Goal: Task Accomplishment & Management: Complete application form

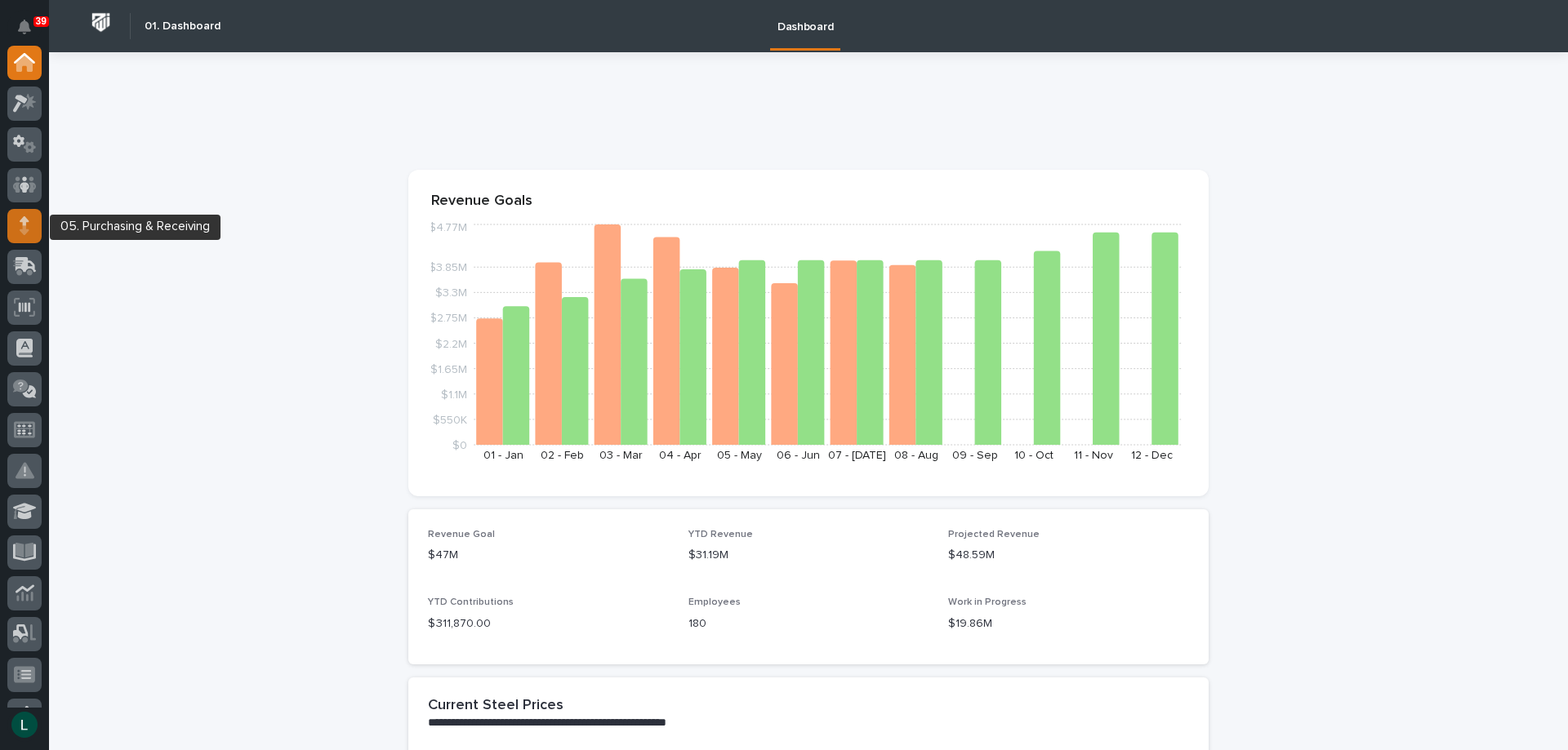
click at [24, 227] on icon at bounding box center [24, 230] width 9 height 9
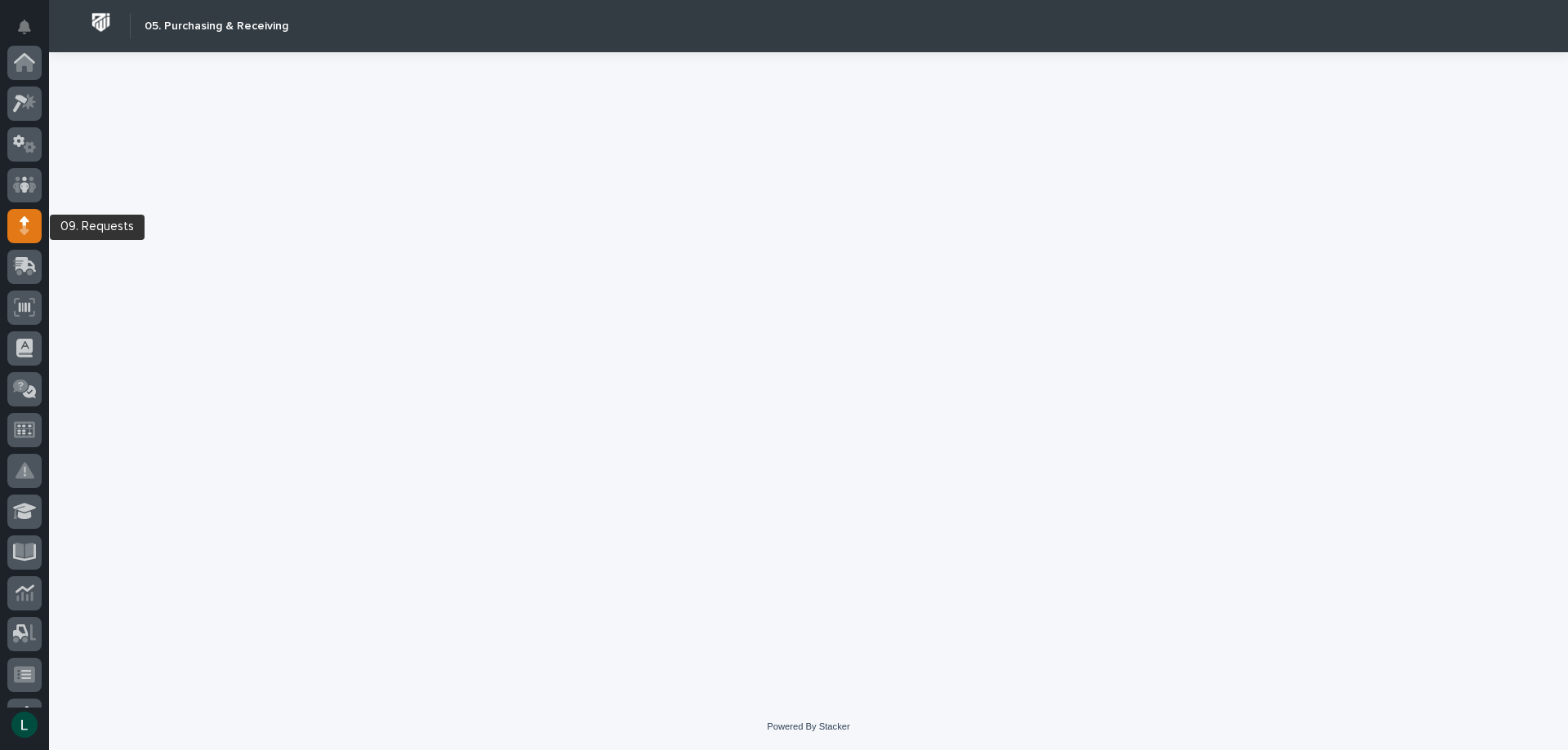
scroll to position [164, 0]
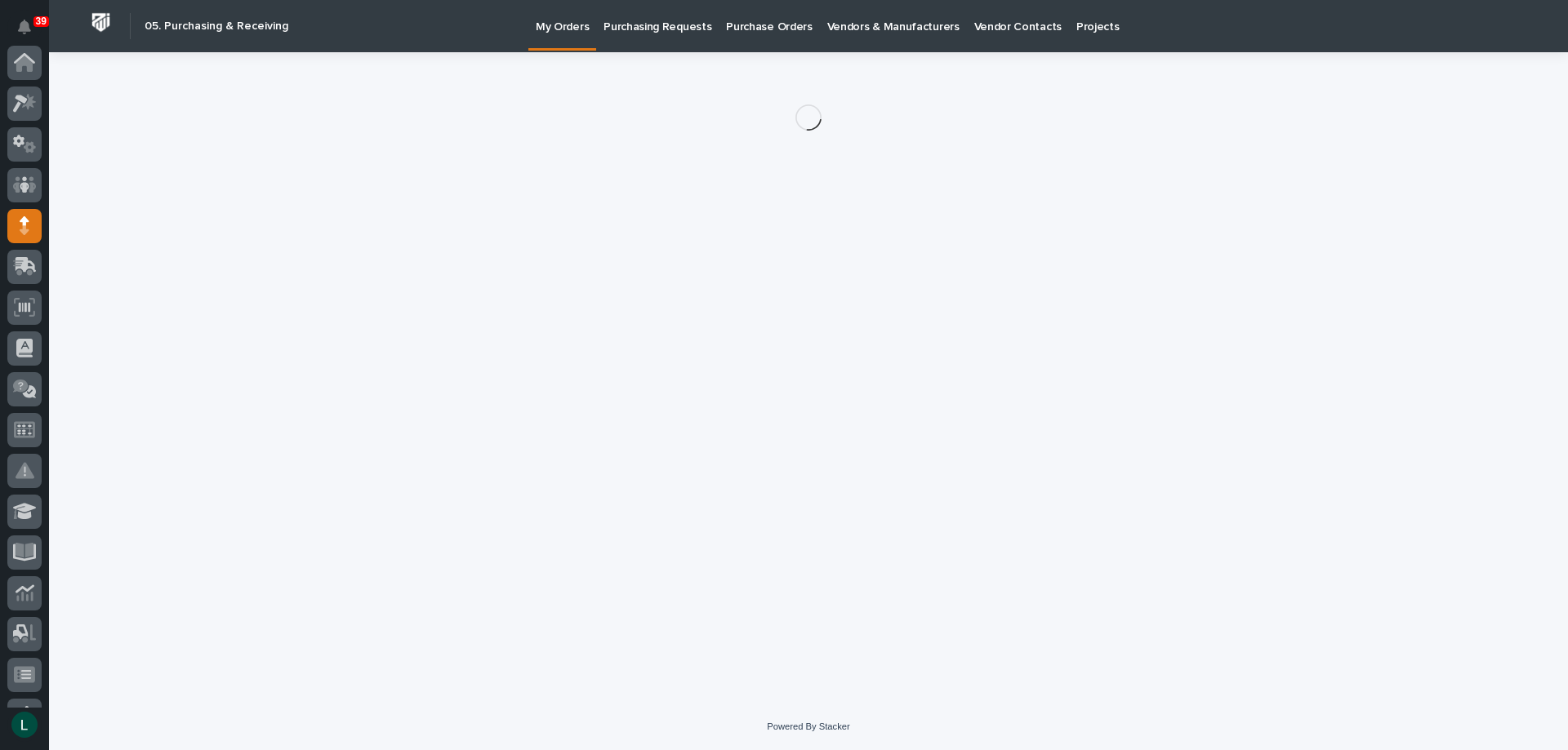
scroll to position [164, 0]
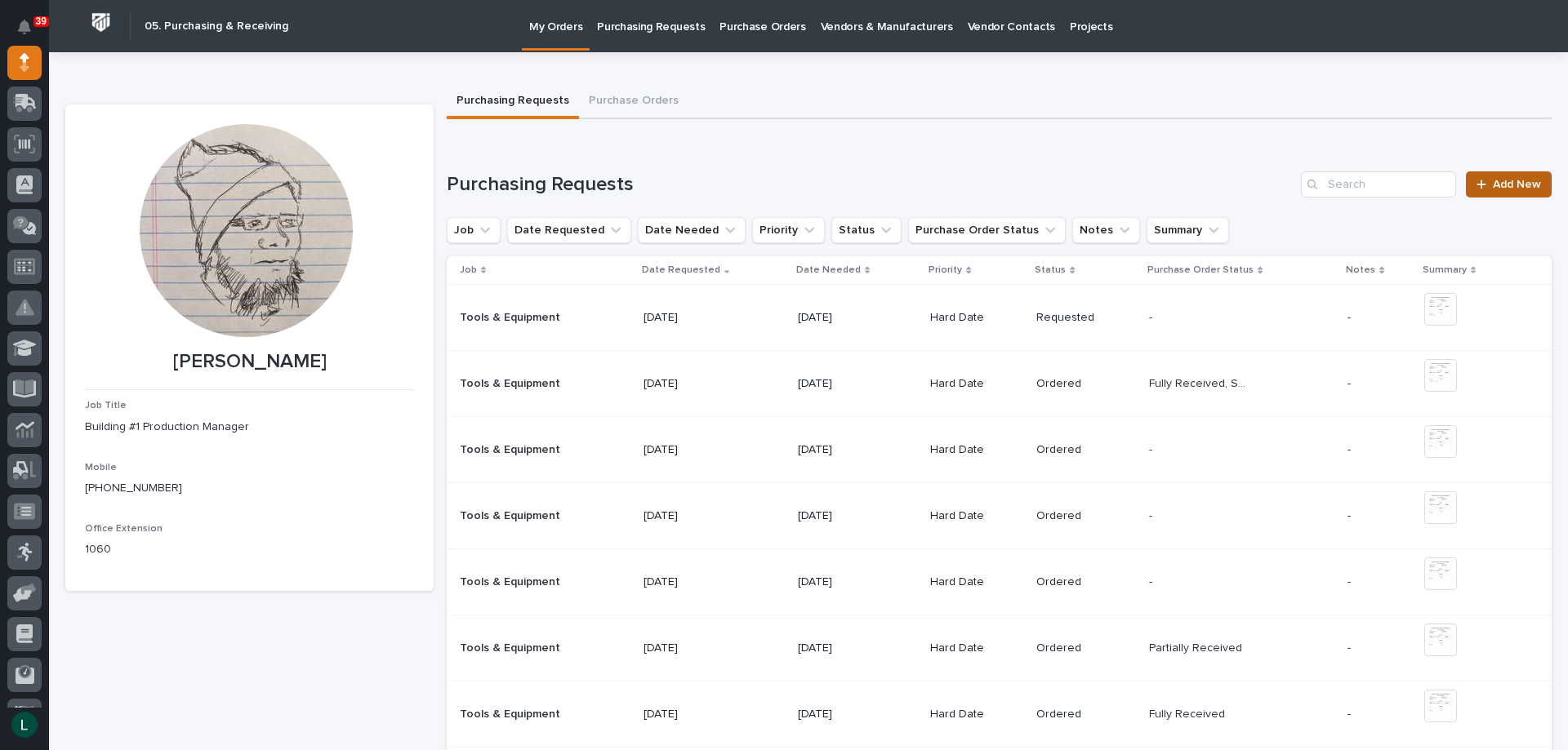
click at [1493, 182] on span "Add New" at bounding box center [1517, 184] width 48 height 11
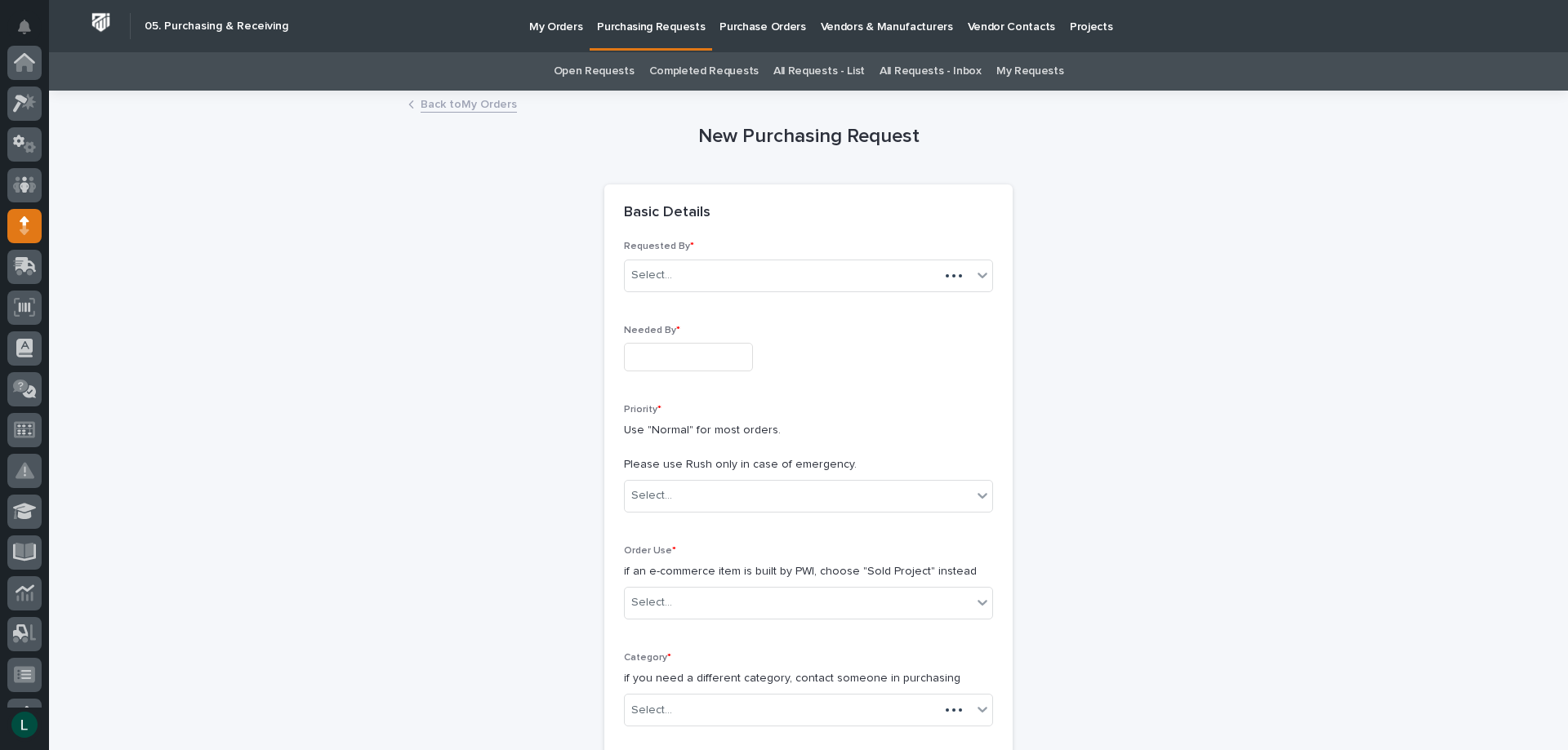
scroll to position [164, 0]
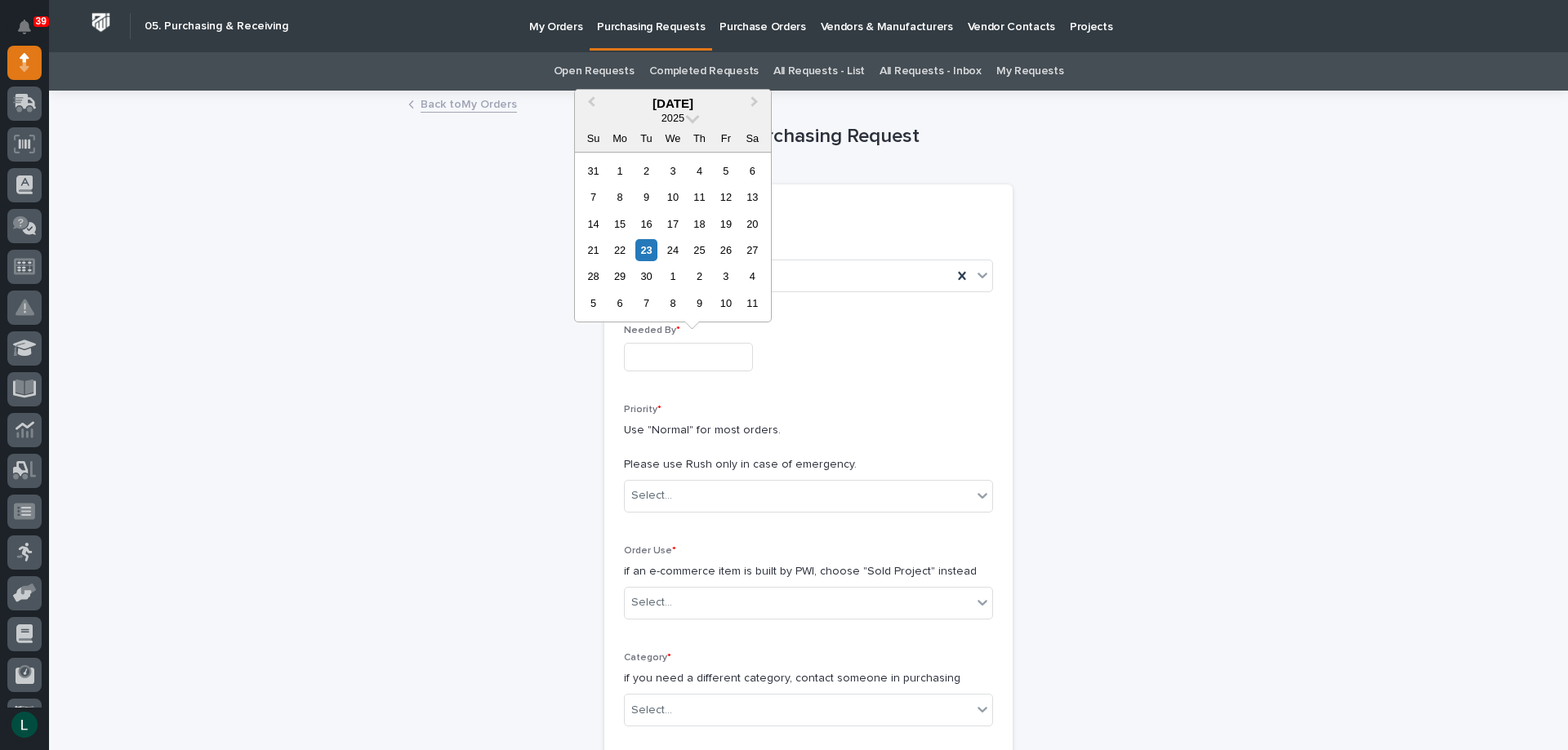
click at [688, 359] on input "text" at bounding box center [687, 357] width 129 height 29
click at [727, 244] on div "26" at bounding box center [725, 251] width 22 height 22
type input "**********"
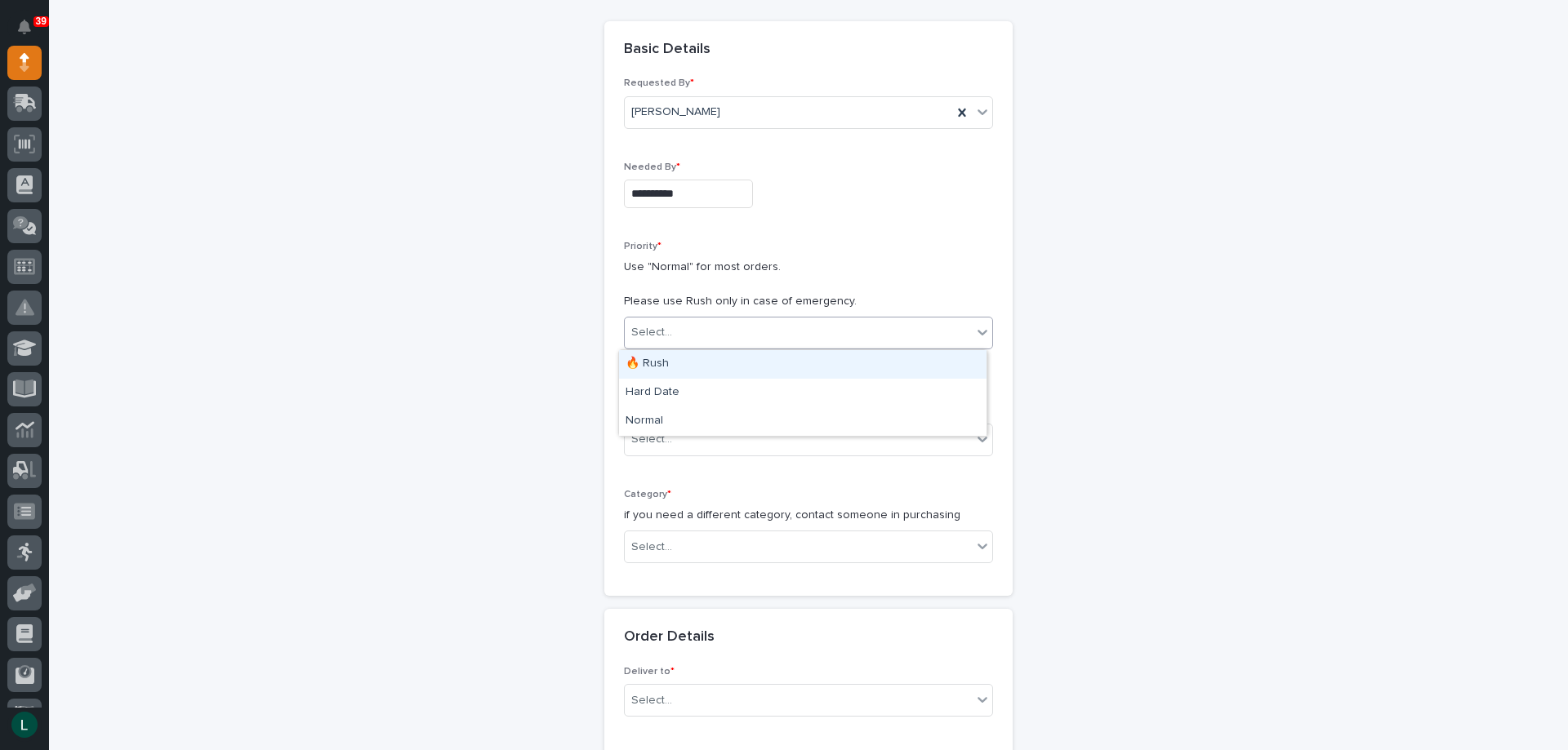
click at [724, 317] on div "Select..." at bounding box center [808, 333] width 369 height 32
click at [733, 384] on div "Hard Date" at bounding box center [802, 393] width 367 height 29
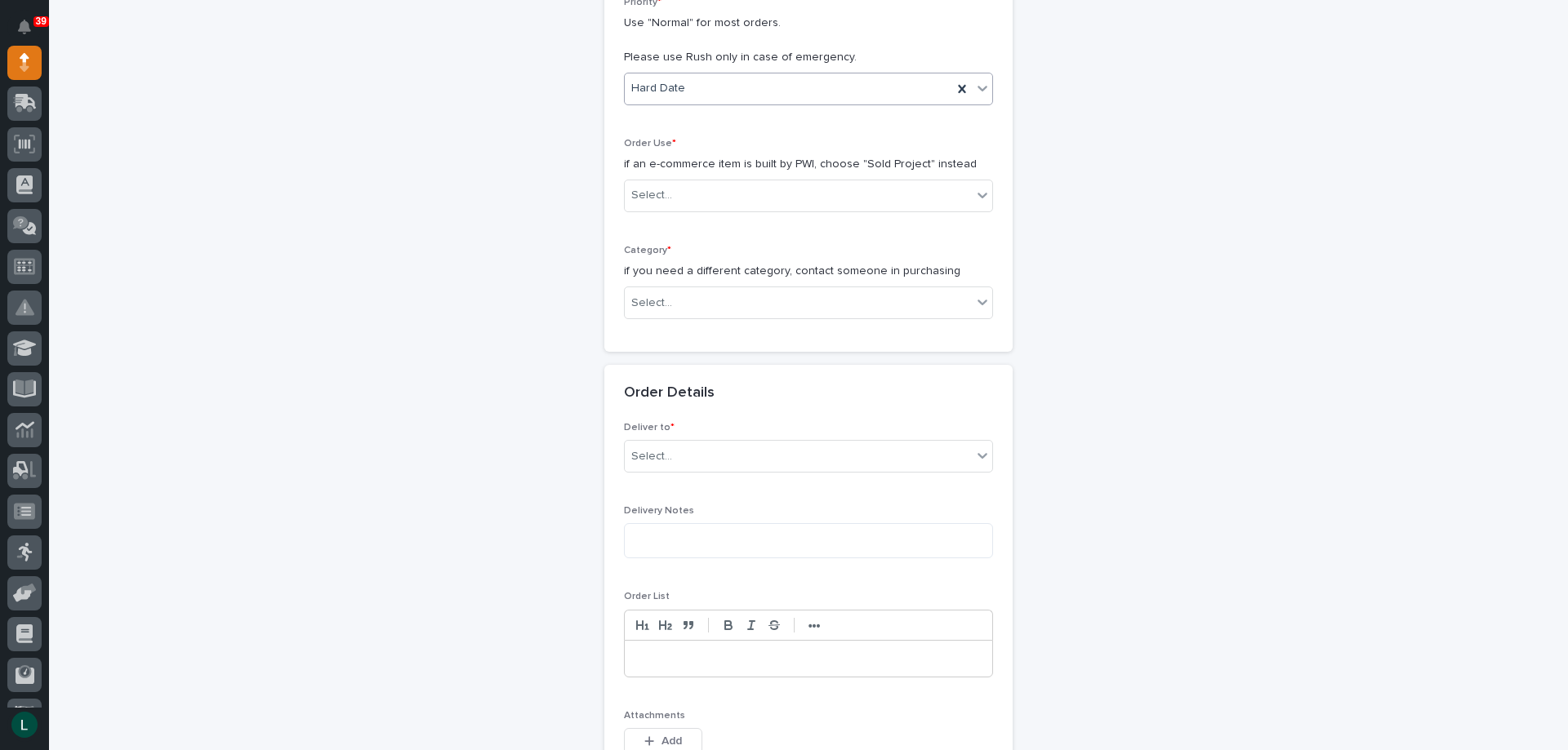
scroll to position [408, 0]
click at [735, 183] on div "Select..." at bounding box center [797, 194] width 347 height 27
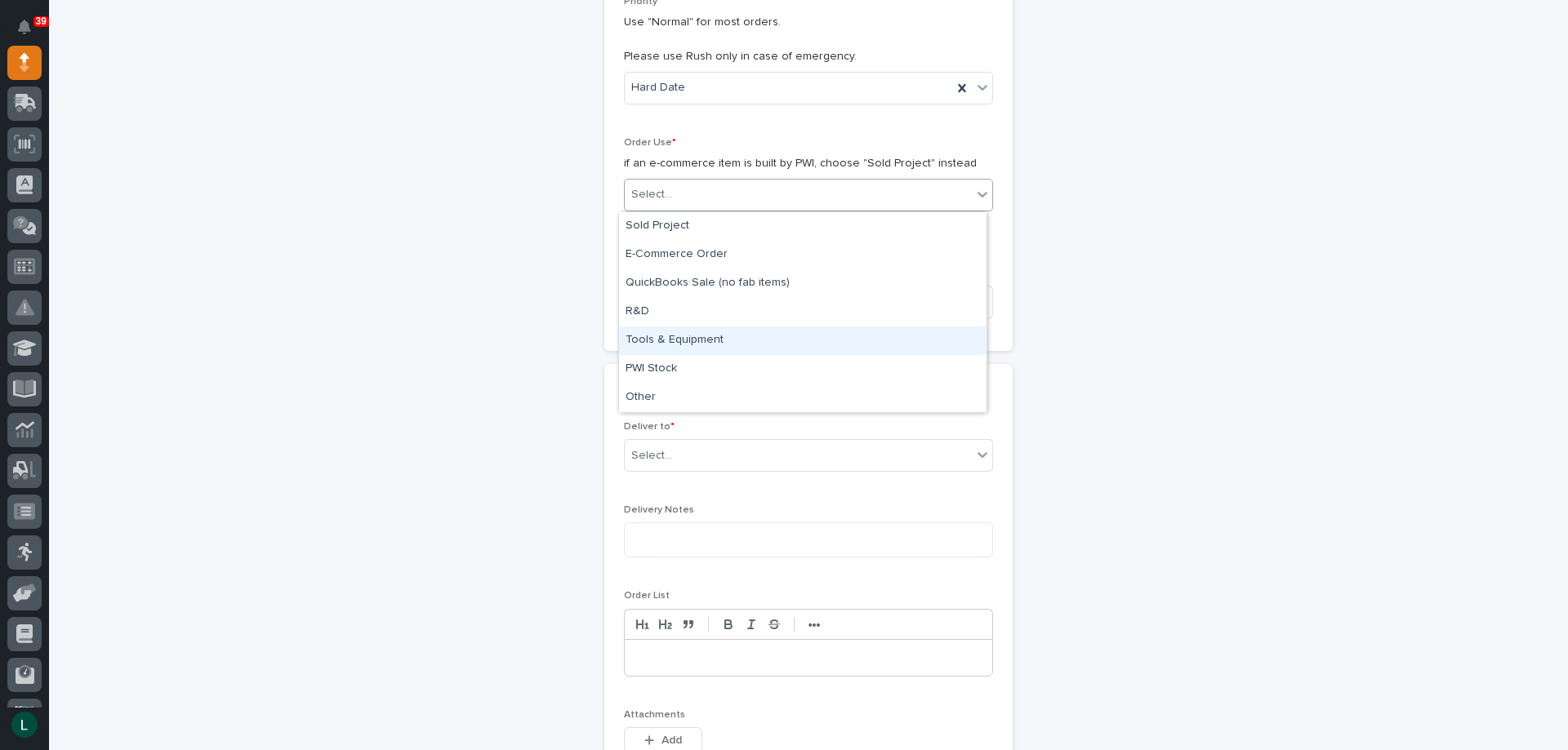
click at [742, 327] on div "Tools & Equipment" at bounding box center [802, 340] width 367 height 29
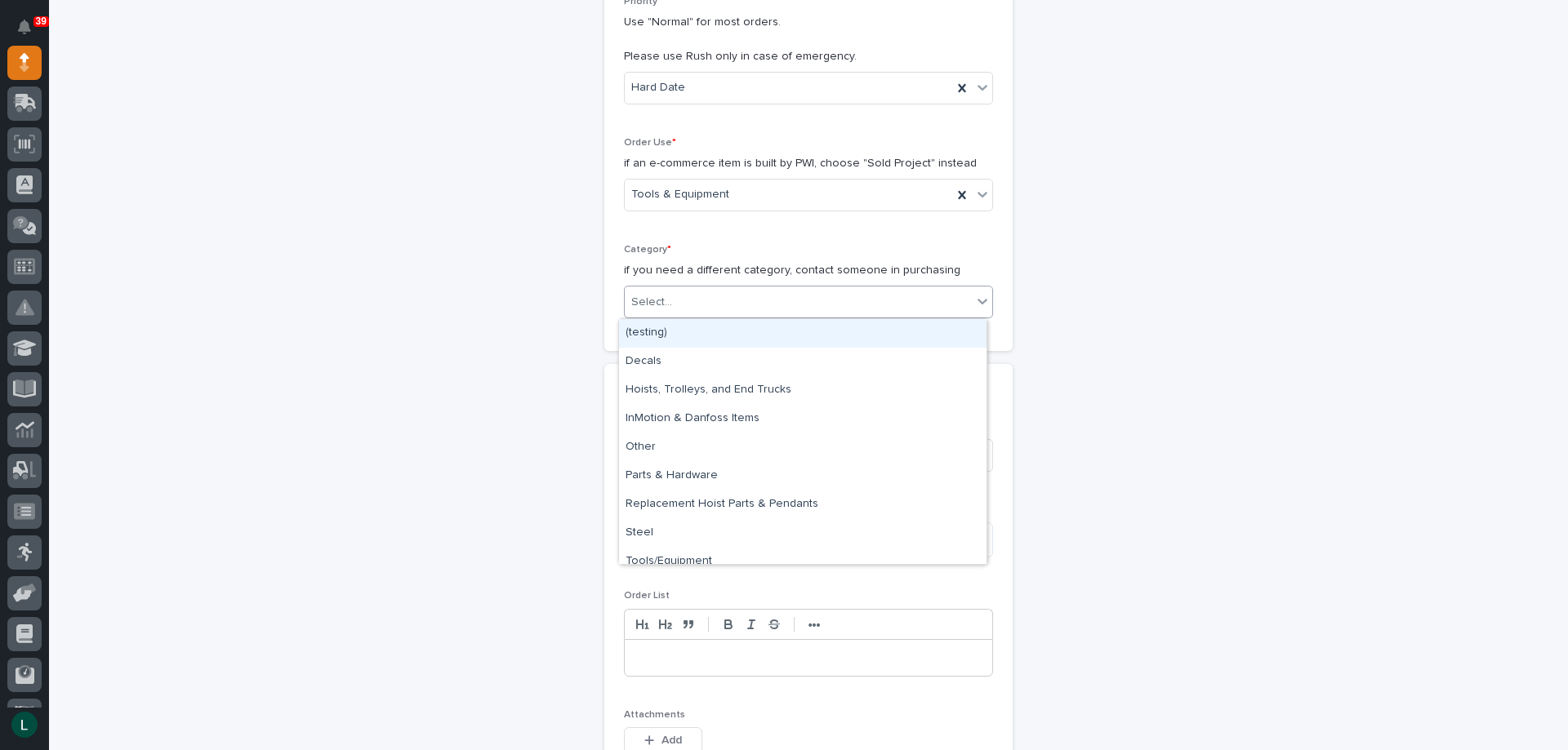
click at [748, 290] on div "Select..." at bounding box center [797, 301] width 347 height 27
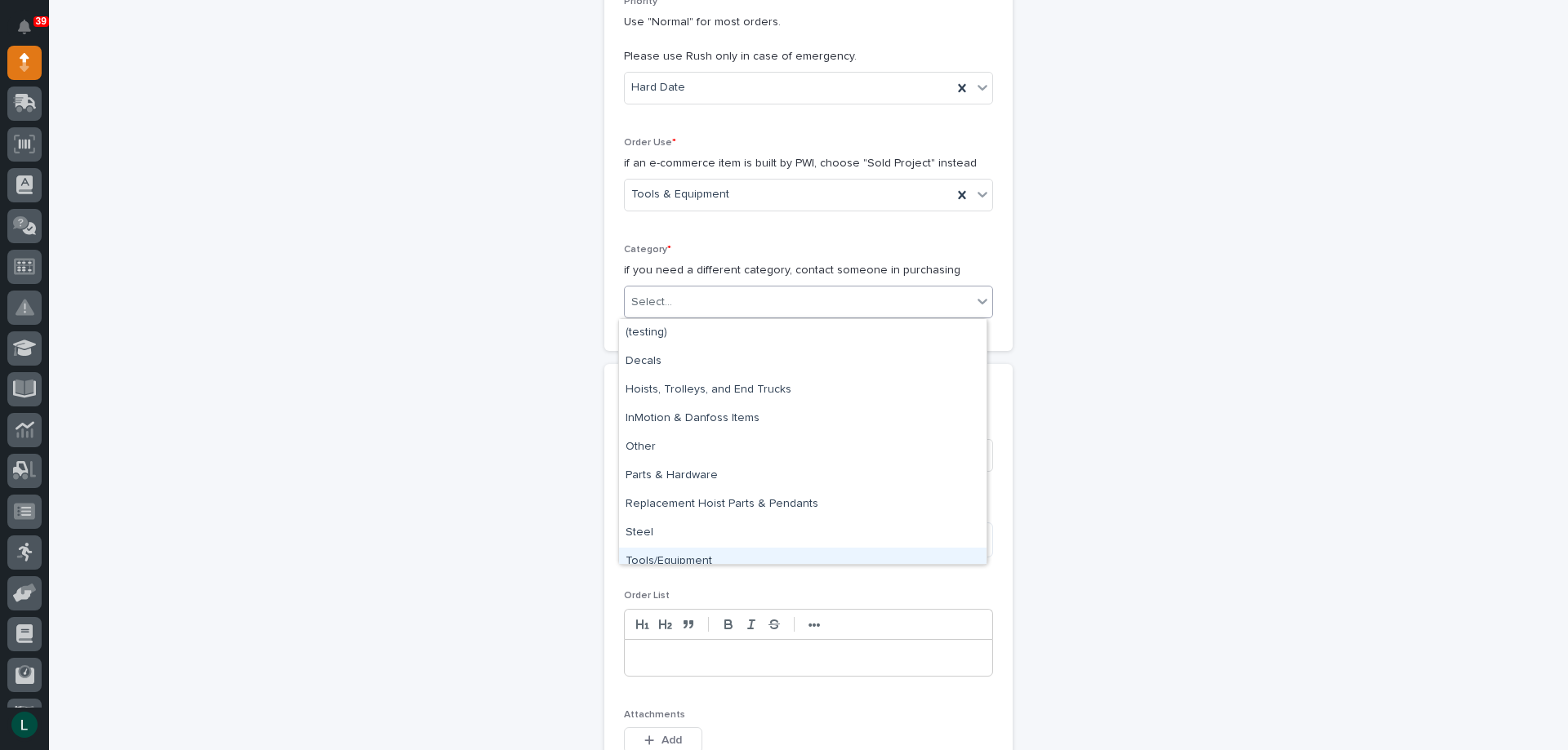
click at [750, 549] on div "Tools/Equipment" at bounding box center [802, 561] width 367 height 29
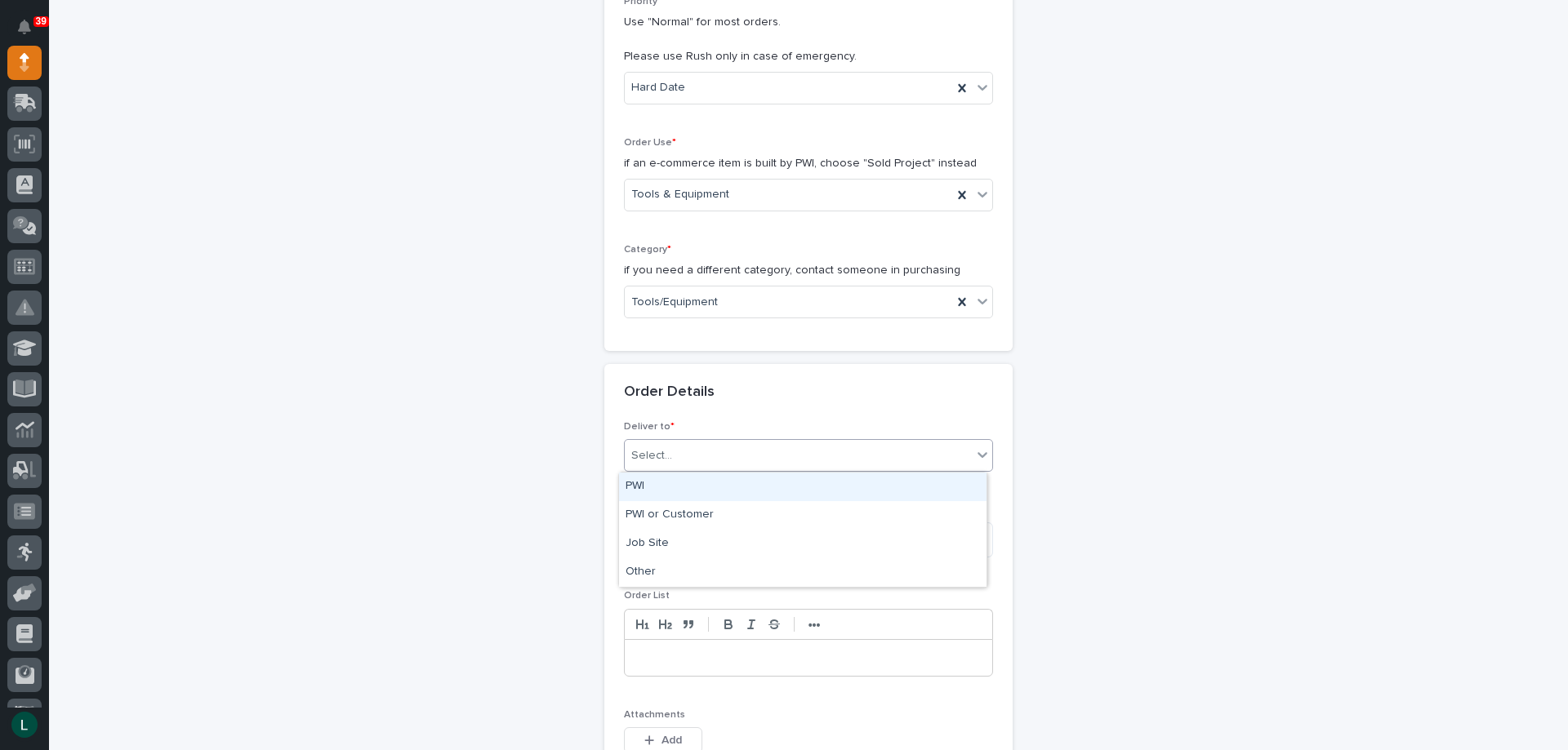
click at [740, 447] on div "Select..." at bounding box center [797, 455] width 347 height 27
click at [742, 483] on div "PWI" at bounding box center [802, 486] width 367 height 29
click at [741, 540] on textarea at bounding box center [808, 540] width 369 height 35
type textarea "*"
type textarea "*********"
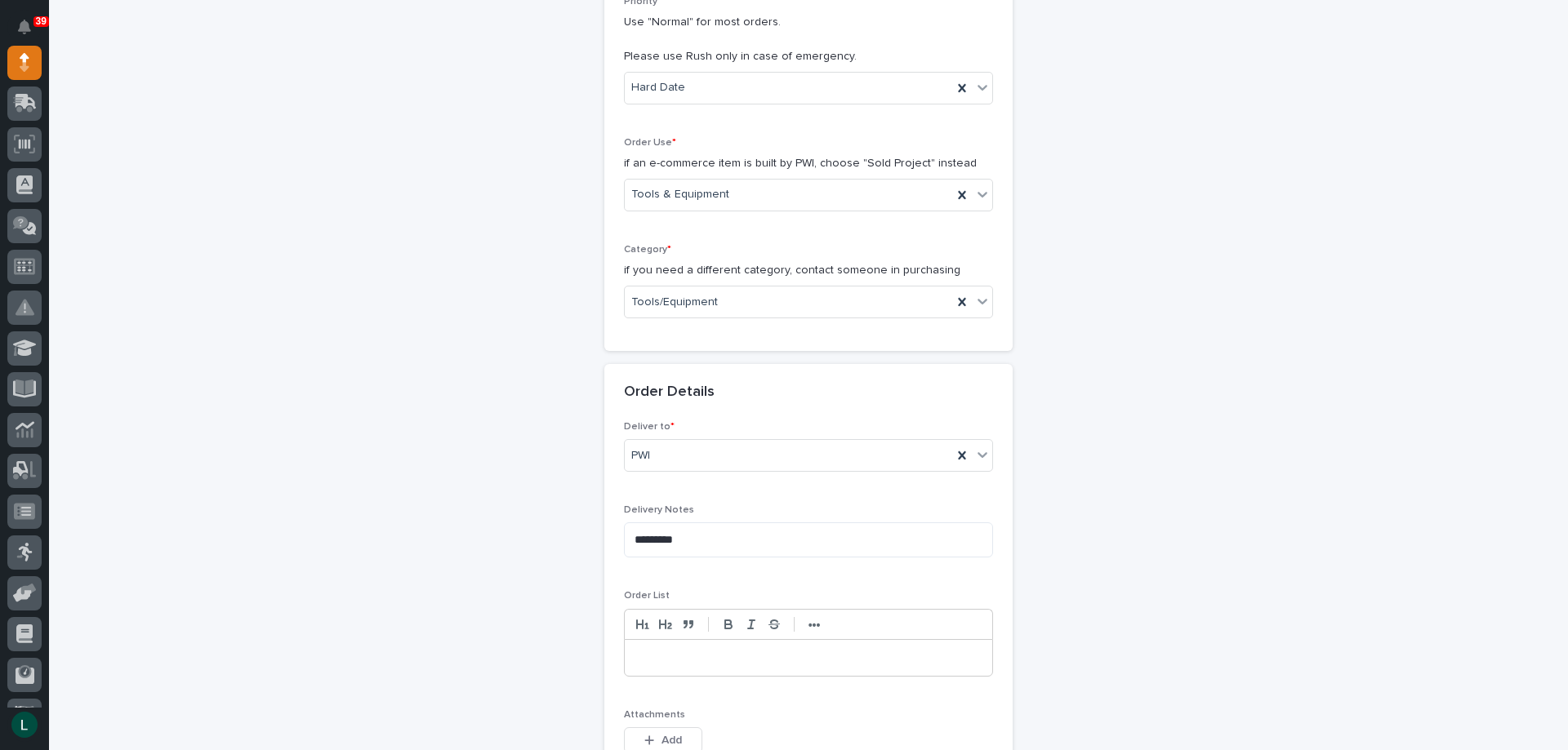
click at [728, 664] on p at bounding box center [809, 658] width 343 height 17
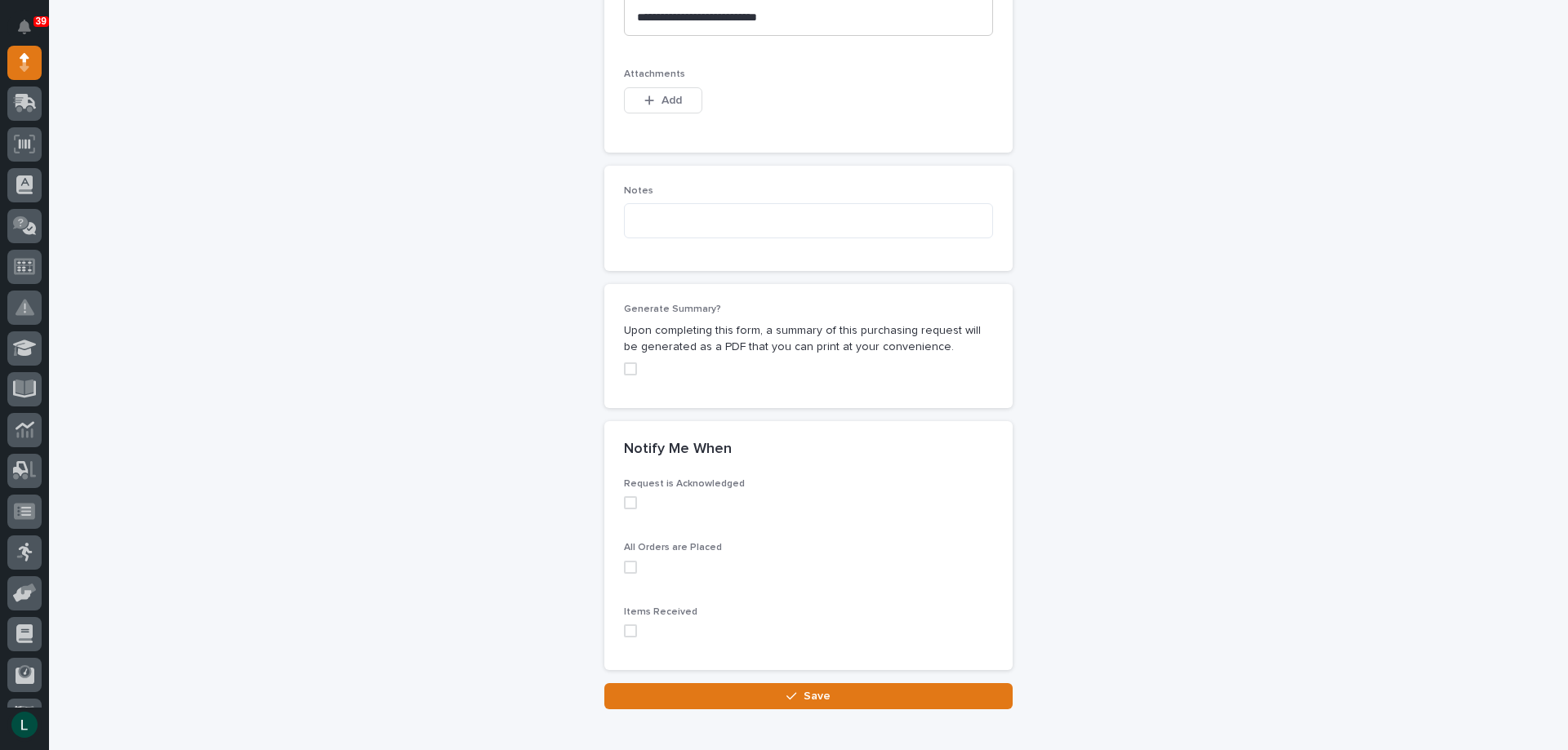
scroll to position [1136, 0]
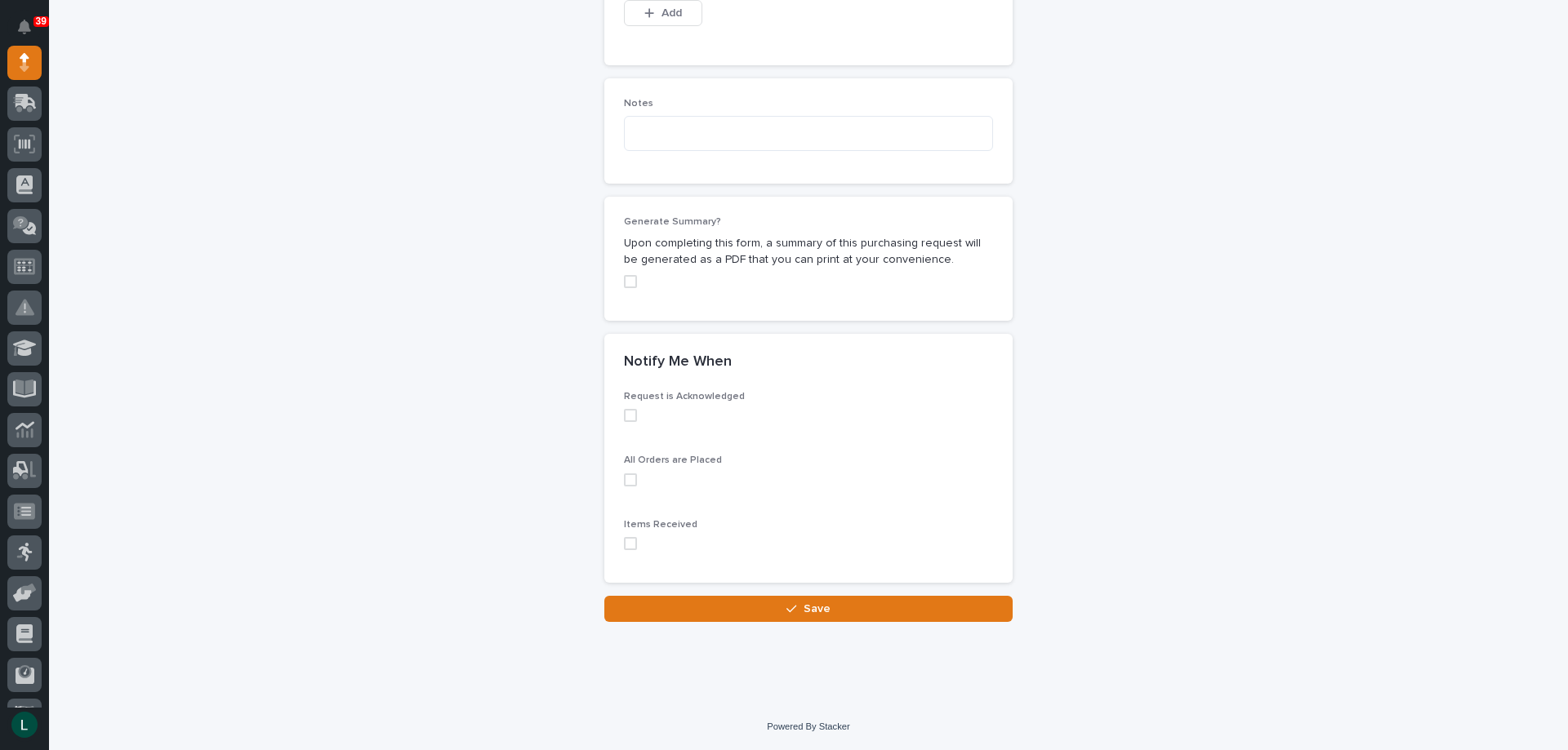
click at [623, 413] on span at bounding box center [630, 415] width 13 height 13
click at [623, 477] on span at bounding box center [630, 480] width 13 height 13
click at [623, 539] on span at bounding box center [630, 544] width 13 height 13
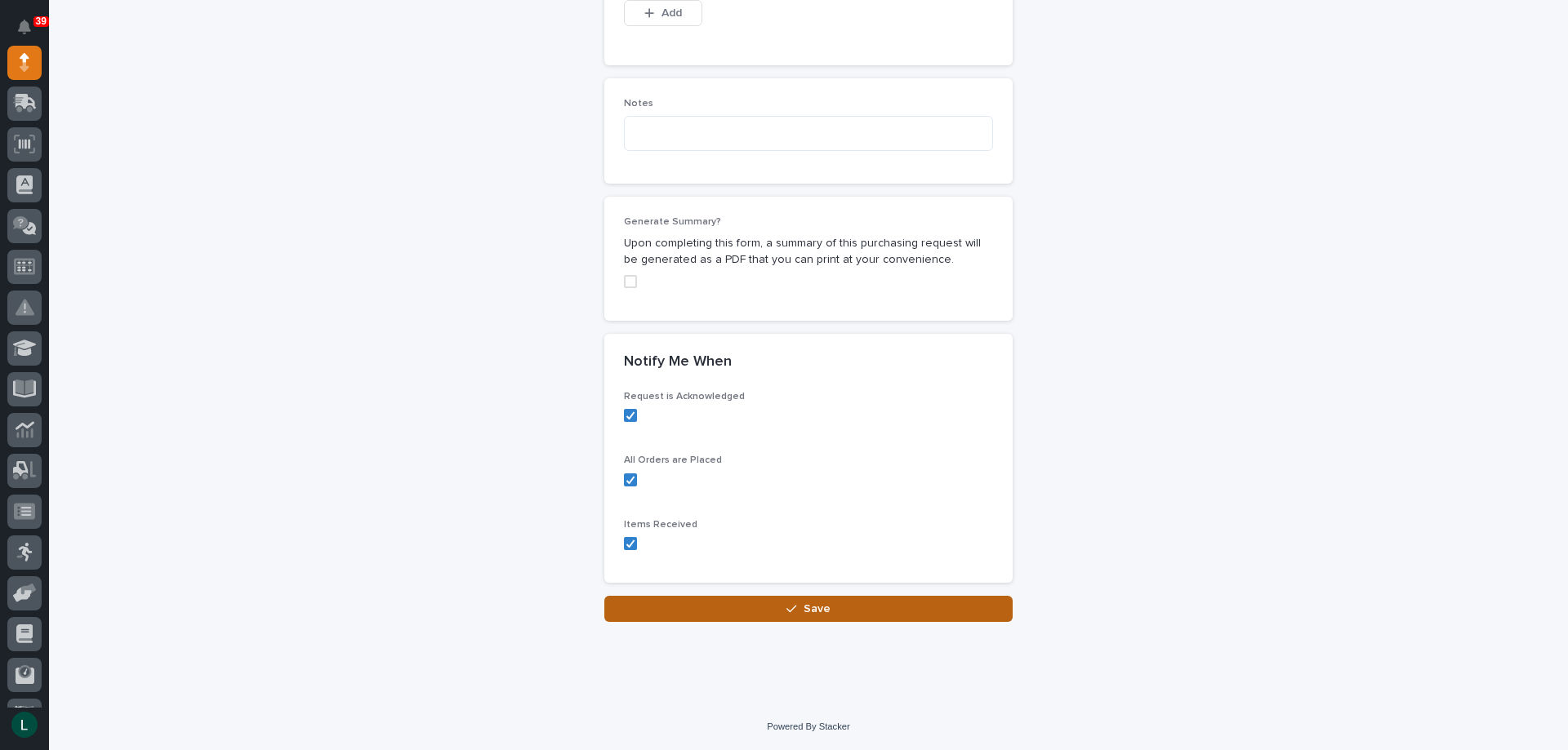
click at [804, 605] on span "Save" at bounding box center [817, 609] width 27 height 15
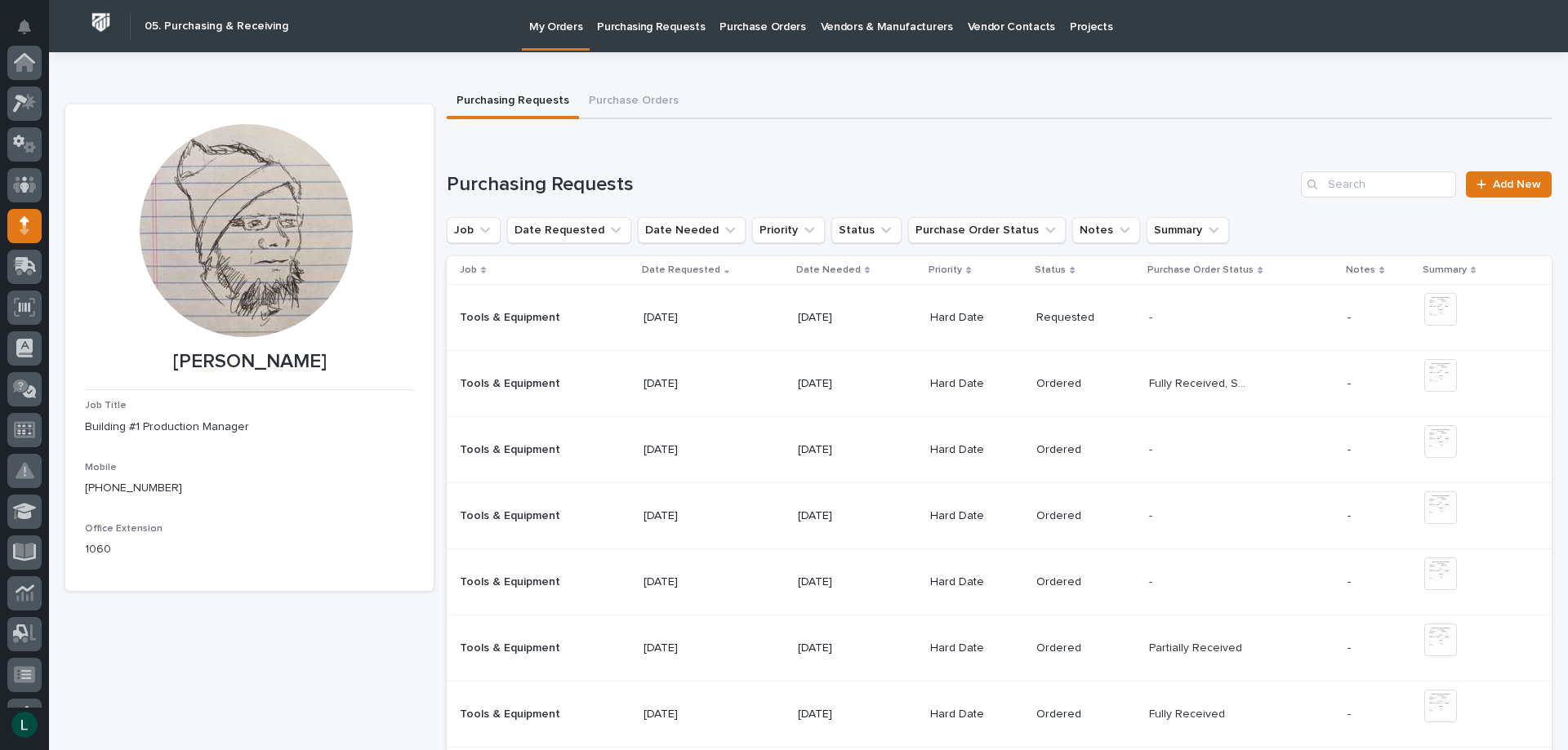
scroll to position [164, 0]
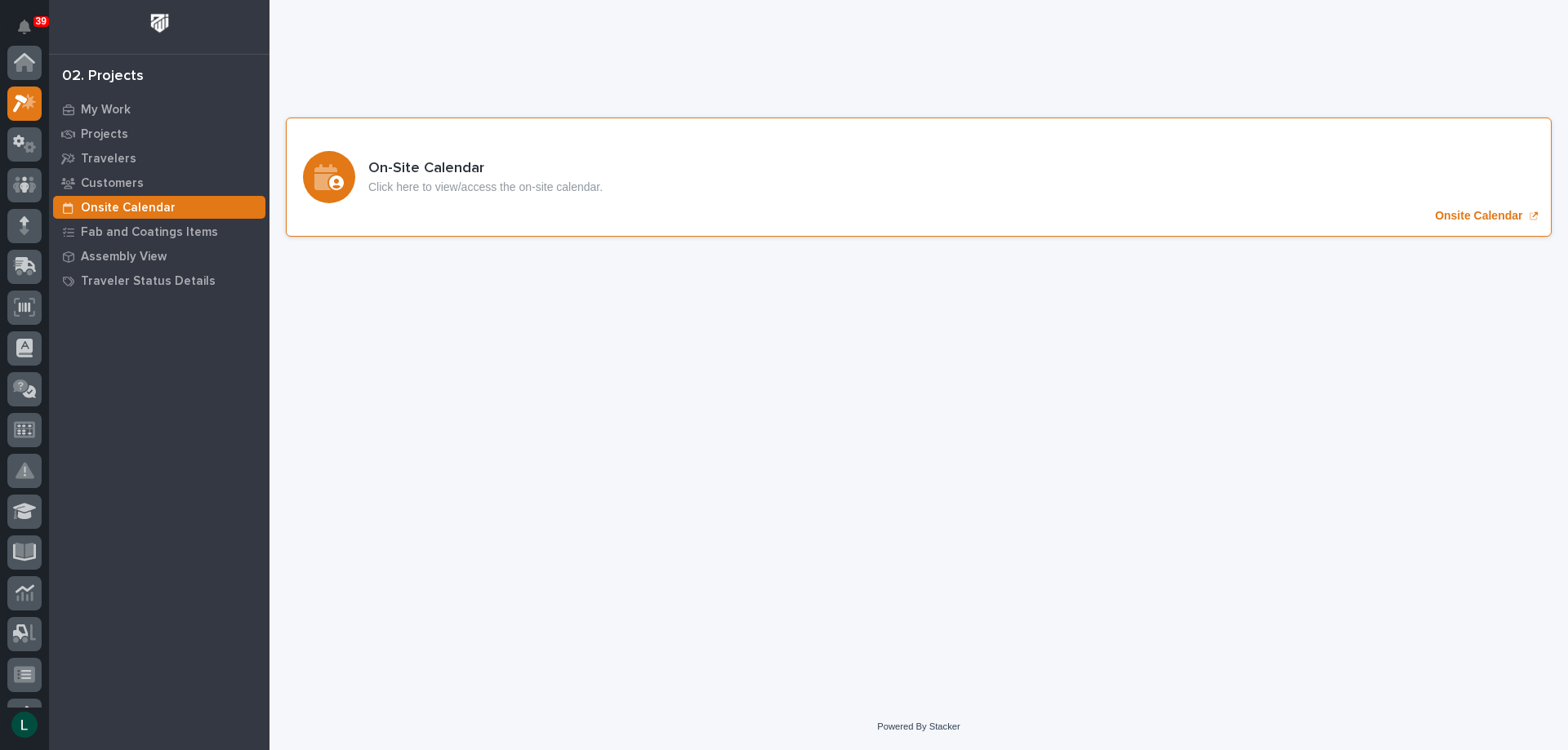
scroll to position [41, 0]
click at [331, 170] on icon "Onsite Calendar" at bounding box center [326, 177] width 23 height 26
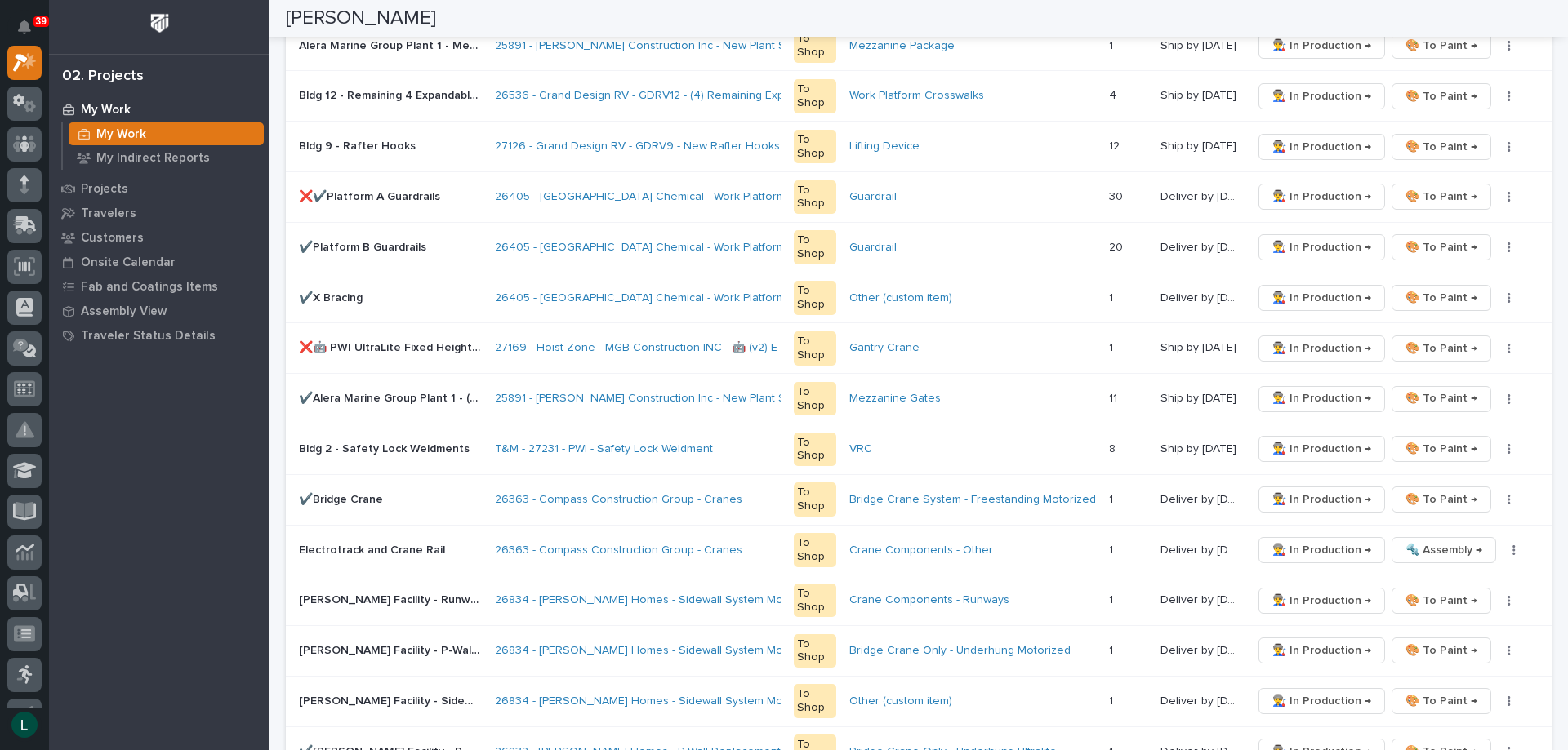
scroll to position [653, 0]
